Goal: Information Seeking & Learning: Learn about a topic

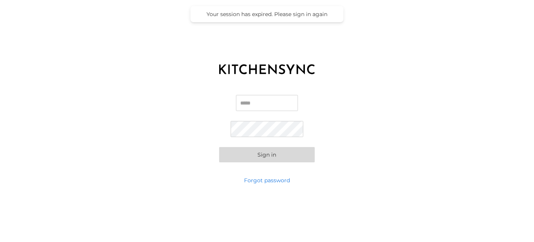
type input "**********"
click at [251, 157] on button "Sign in" at bounding box center [267, 154] width 96 height 15
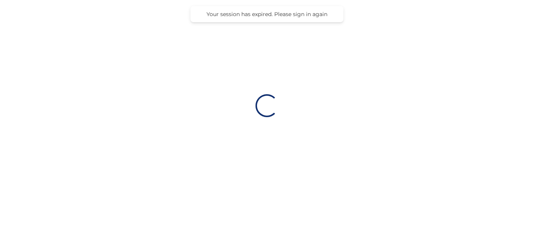
click at [262, 130] on div "Loading…" at bounding box center [267, 105] width 534 height 211
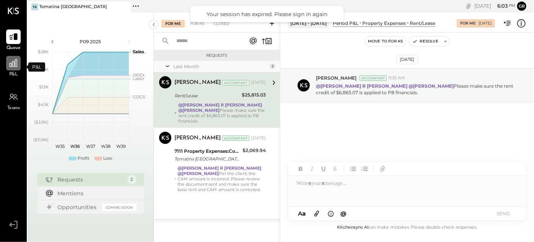
click at [14, 62] on icon at bounding box center [14, 63] width 8 height 8
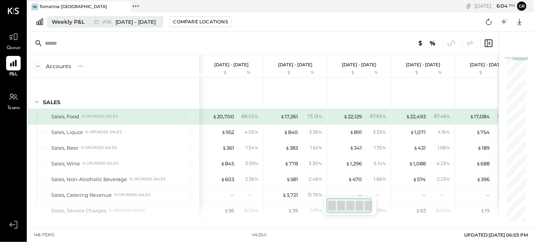
click at [140, 18] on span "[DATE] - [DATE]" at bounding box center [136, 21] width 40 height 7
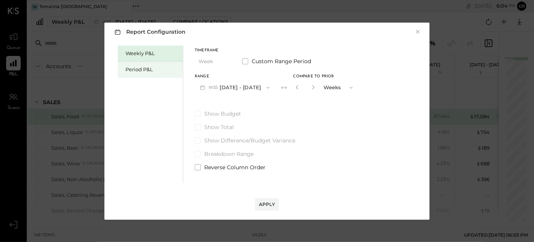
click at [156, 69] on div "Period P&L" at bounding box center [152, 69] width 54 height 7
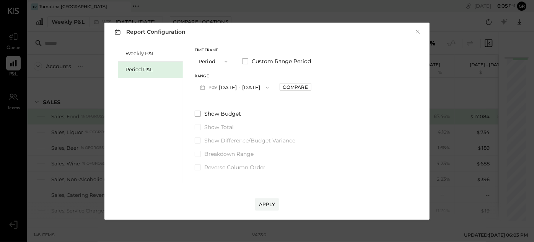
click at [243, 84] on button "P09 [DATE] - [DATE]" at bounding box center [235, 87] width 80 height 14
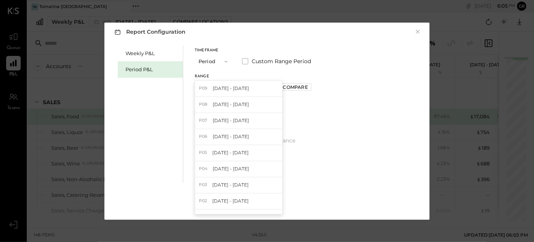
click at [212, 59] on button "Period" at bounding box center [214, 61] width 38 height 14
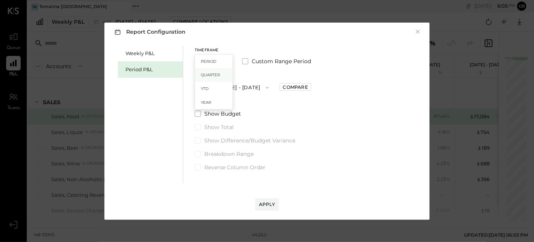
click at [214, 77] on span "Quarter" at bounding box center [210, 74] width 19 height 5
click at [223, 90] on button "Q3 [DATE] - [DATE]" at bounding box center [233, 87] width 77 height 14
click at [219, 57] on button "Quarter" at bounding box center [214, 61] width 38 height 14
click at [218, 63] on div "Period" at bounding box center [213, 62] width 37 height 14
click at [230, 90] on button "P09 [DATE] - [DATE]" at bounding box center [235, 87] width 80 height 14
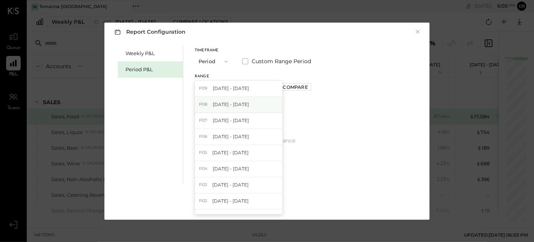
click at [233, 111] on div "P08 [DATE] - [DATE]" at bounding box center [238, 105] width 87 height 16
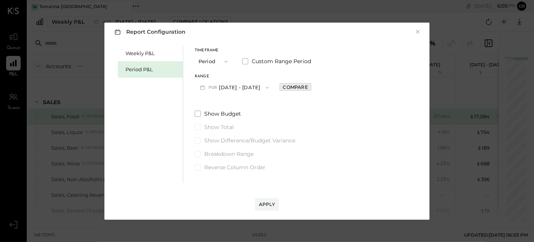
click at [302, 84] on div "Compare" at bounding box center [295, 87] width 25 height 7
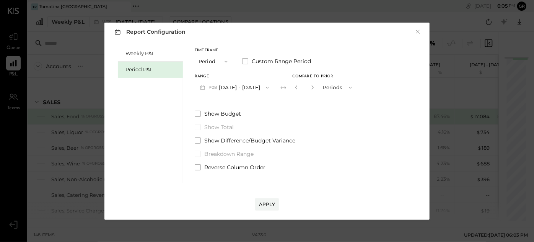
click at [350, 85] on button "Periods" at bounding box center [338, 87] width 38 height 14
click at [343, 90] on span "Periods" at bounding box center [334, 87] width 18 height 5
click at [310, 88] on input "*" at bounding box center [305, 87] width 10 height 13
click at [315, 87] on icon "button" at bounding box center [312, 87] width 5 height 5
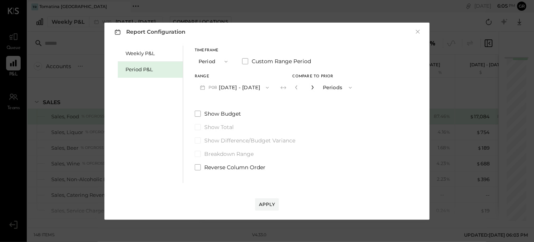
click at [315, 87] on icon "button" at bounding box center [312, 87] width 5 height 5
click at [310, 88] on input "*" at bounding box center [305, 87] width 10 height 13
click at [299, 87] on icon "button" at bounding box center [296, 87] width 5 height 5
type input "*"
click at [264, 204] on div "Apply" at bounding box center [267, 204] width 16 height 7
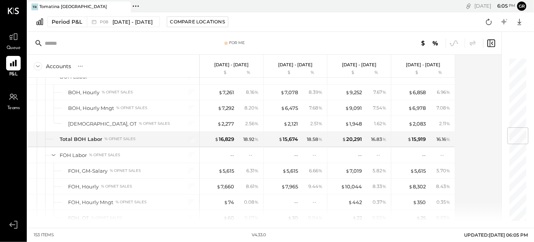
scroll to position [590, 0]
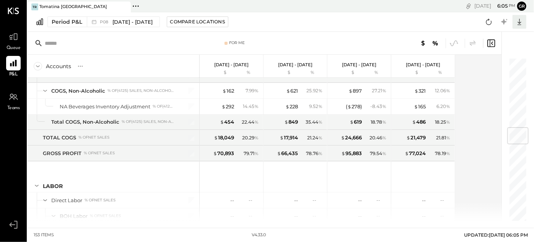
click at [521, 18] on icon at bounding box center [520, 22] width 10 height 10
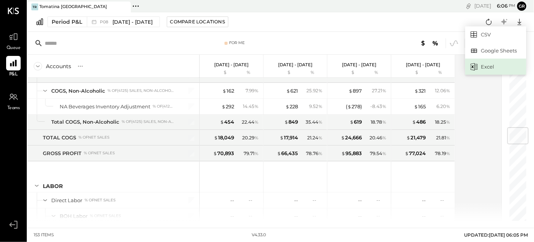
click at [495, 67] on div "Excel" at bounding box center [495, 67] width 61 height 16
